Goal: Information Seeking & Learning: Learn about a topic

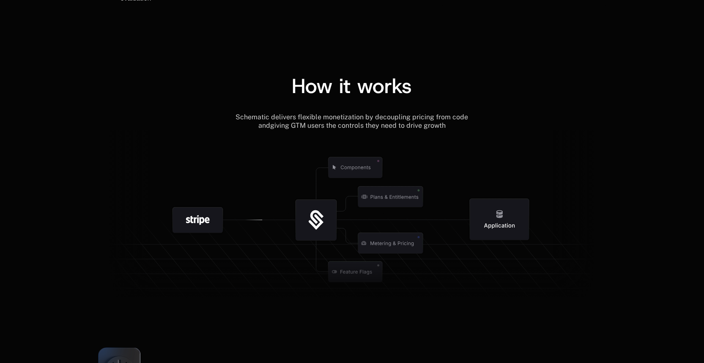
scroll to position [905, 0]
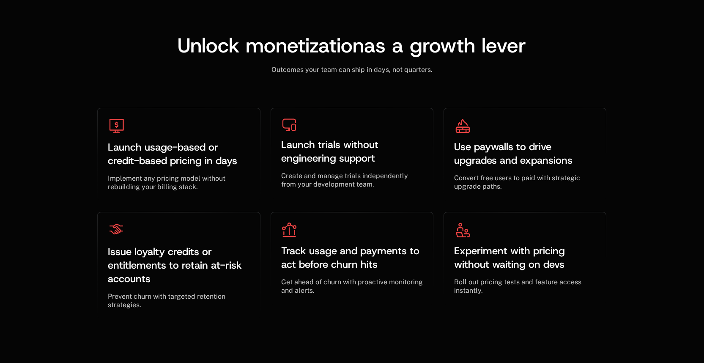
scroll to position [3085, 0]
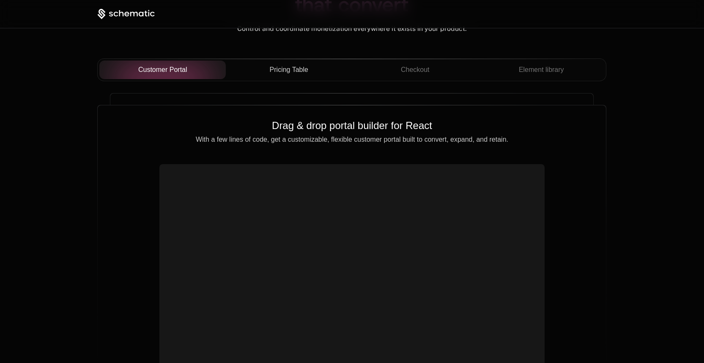
click at [277, 67] on span "Pricing Table" at bounding box center [289, 70] width 38 height 10
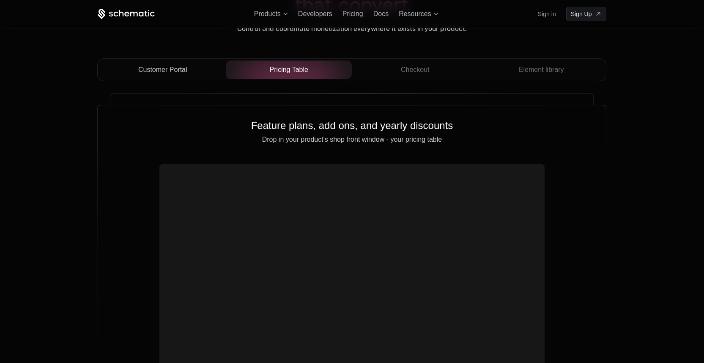
click at [187, 73] on div "Customer Portal" at bounding box center [162, 70] width 113 height 10
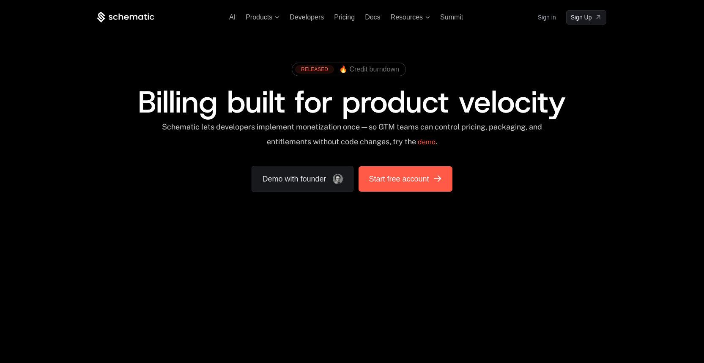
scroll to position [55, 0]
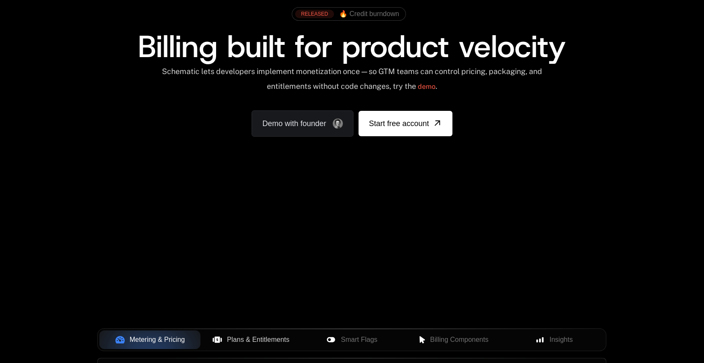
click at [241, 335] on span "Plans & Entitlements" at bounding box center [258, 340] width 63 height 10
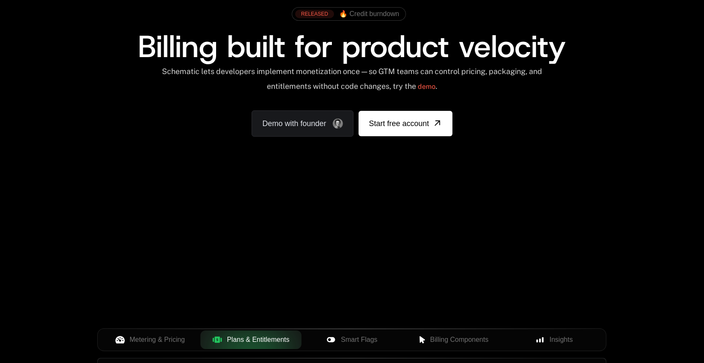
scroll to position [205, 0]
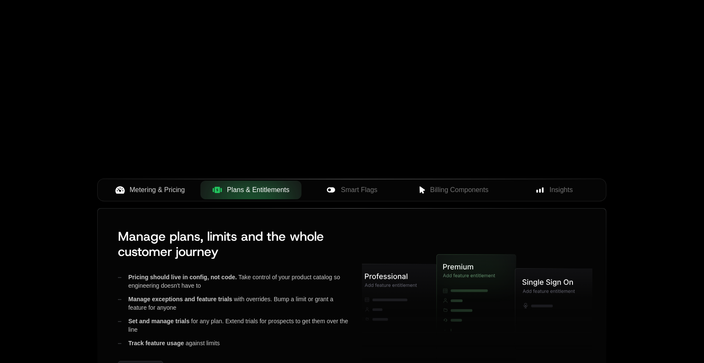
click at [174, 192] on span "Metering & Pricing" at bounding box center [157, 190] width 55 height 10
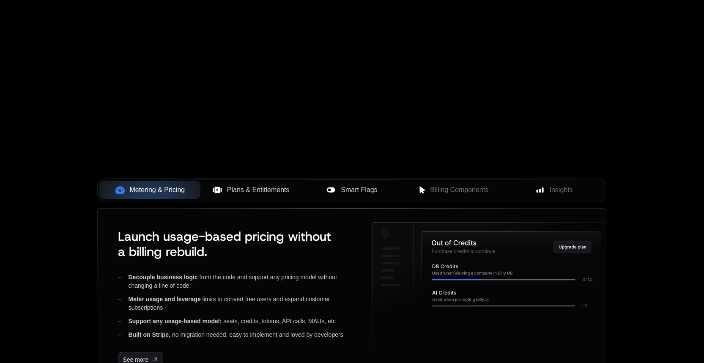
click at [338, 181] on button "Smart Flags" at bounding box center [352, 190] width 101 height 19
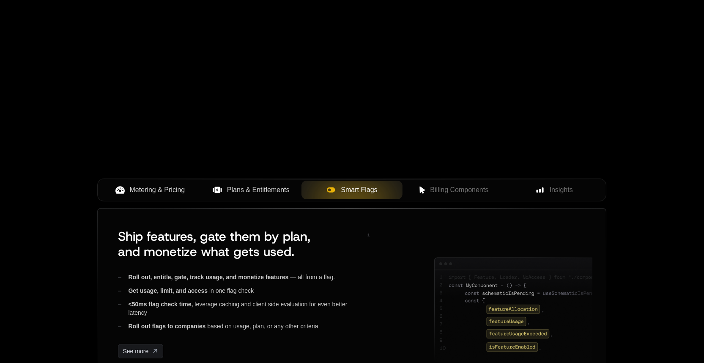
scroll to position [258, 0]
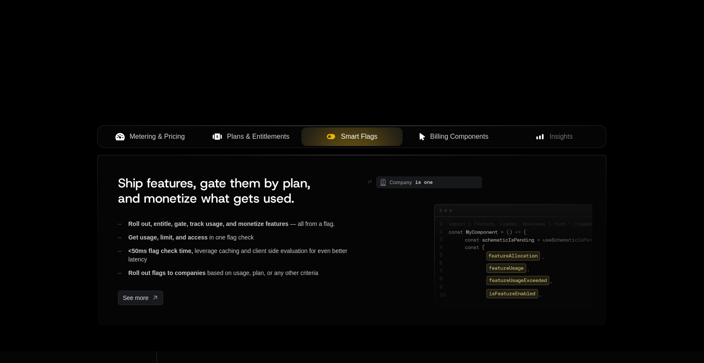
click at [463, 138] on span "Billing Components" at bounding box center [459, 137] width 58 height 10
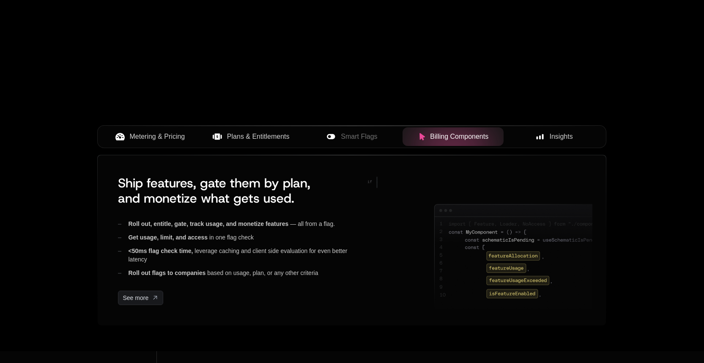
click at [579, 131] on button "Insights" at bounding box center [554, 136] width 101 height 19
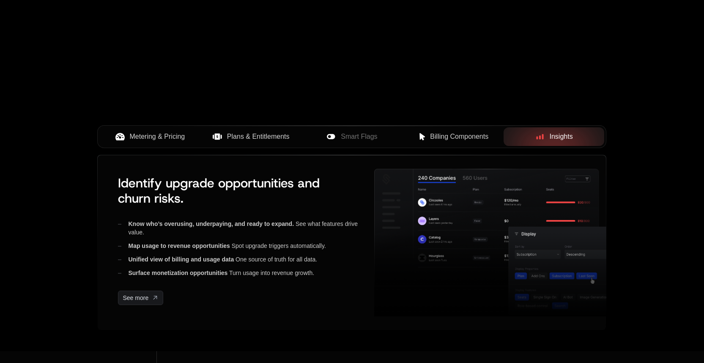
click at [146, 140] on span "Metering & Pricing" at bounding box center [157, 137] width 55 height 10
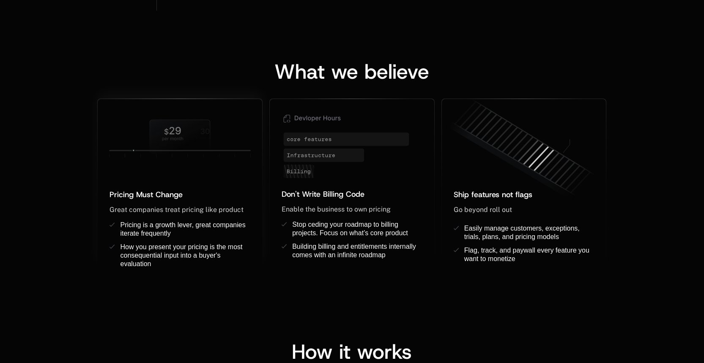
scroll to position [677, 0]
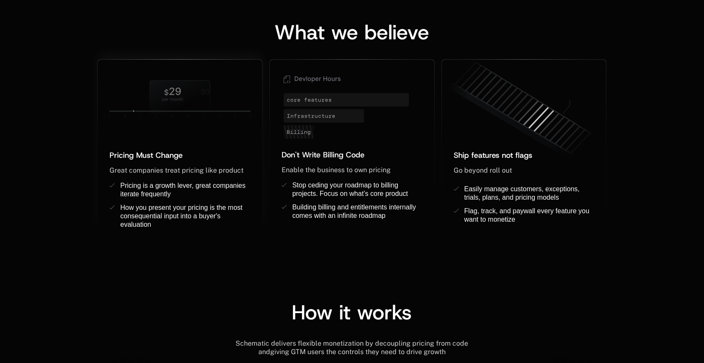
drag, startPoint x: 154, startPoint y: 92, endPoint x: 148, endPoint y: 91, distance: 6.4
click at [149, 90] on icon at bounding box center [180, 98] width 165 height 53
click at [183, 96] on icon at bounding box center [180, 97] width 60 height 33
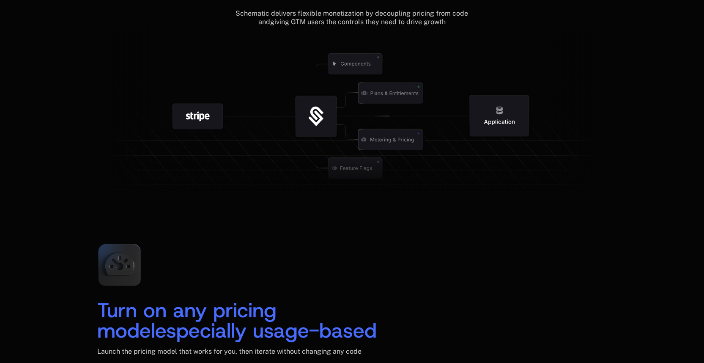
drag, startPoint x: 310, startPoint y: 110, endPoint x: 318, endPoint y: 133, distance: 23.7
click at [318, 133] on icon at bounding box center [316, 116] width 41 height 41
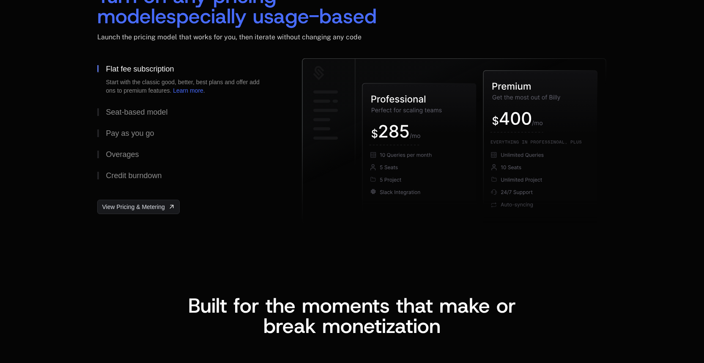
scroll to position [1689, 0]
